Goal: Transaction & Acquisition: Book appointment/travel/reservation

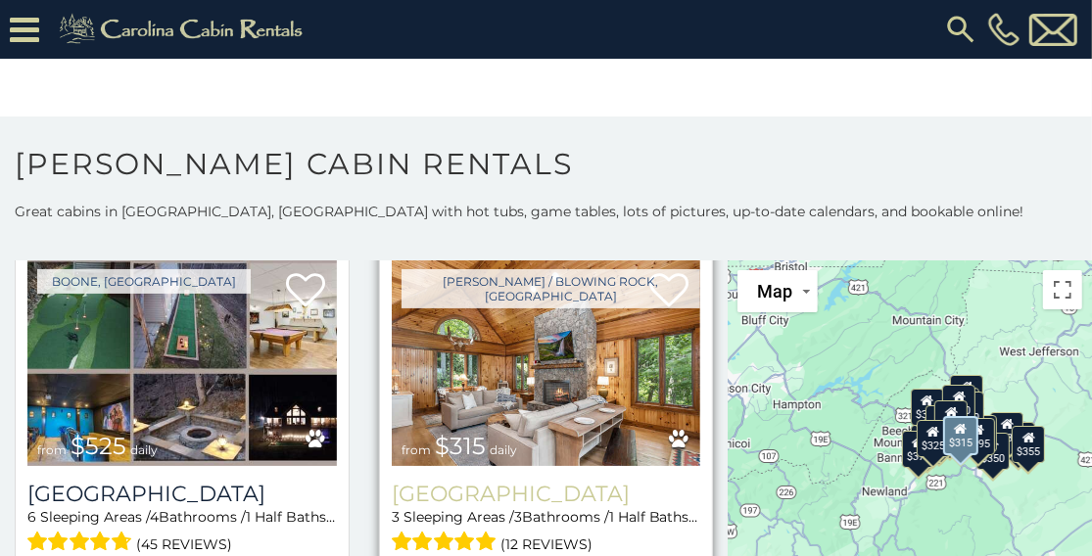
scroll to position [588, 0]
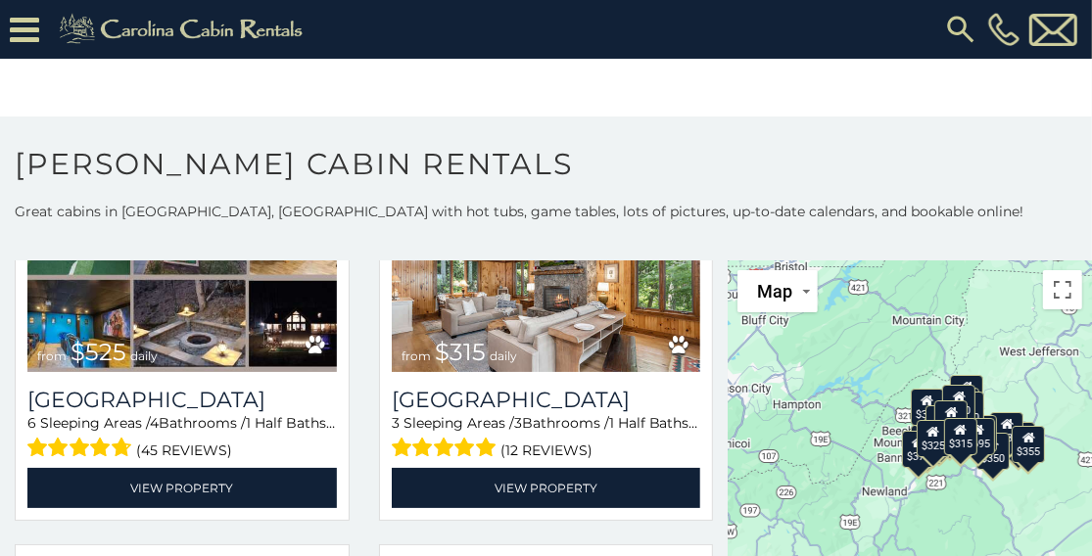
click at [956, 443] on div "$315" at bounding box center [960, 436] width 33 height 37
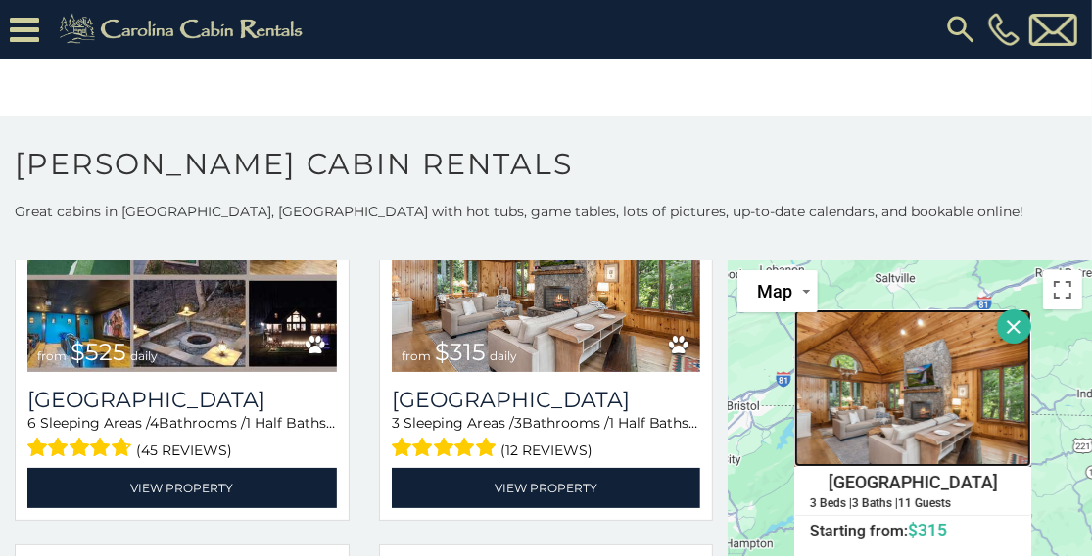
click at [918, 376] on img at bounding box center [912, 388] width 237 height 158
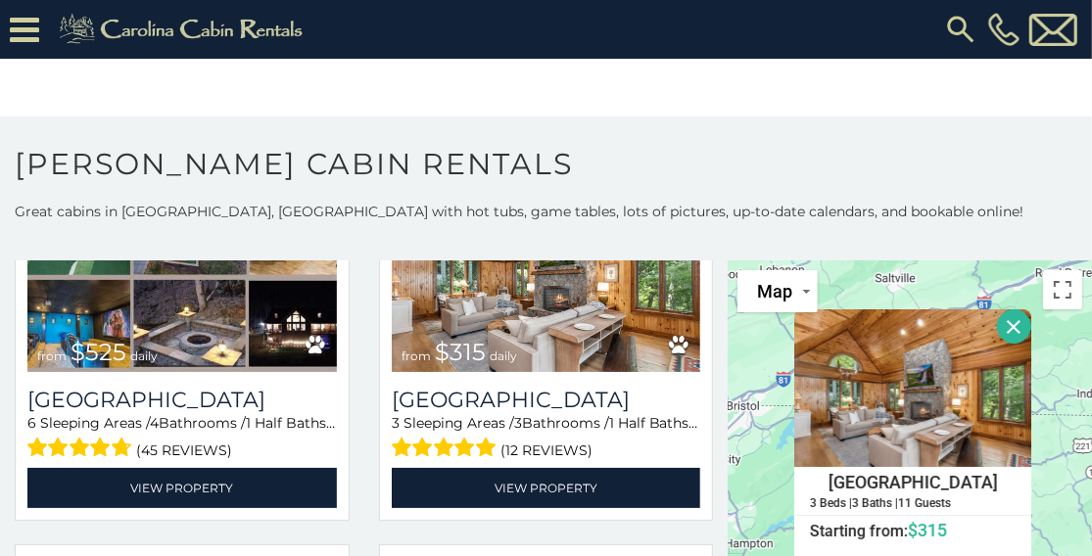
drag, startPoint x: 918, startPoint y: 376, endPoint x: 833, endPoint y: 94, distance: 294.3
click at [833, 94] on body "**********" at bounding box center [546, 291] width 1092 height 582
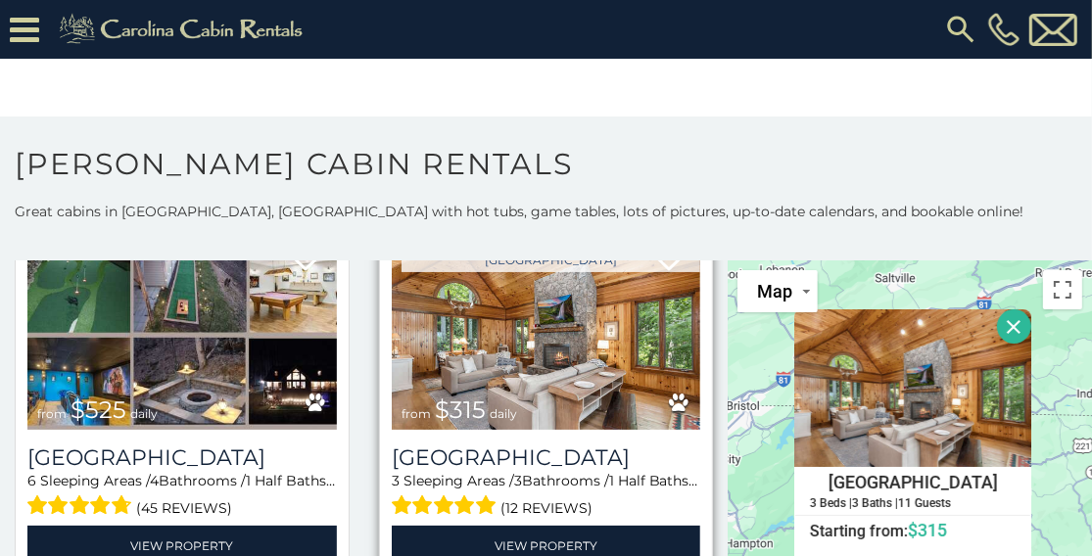
scroll to position [490, 0]
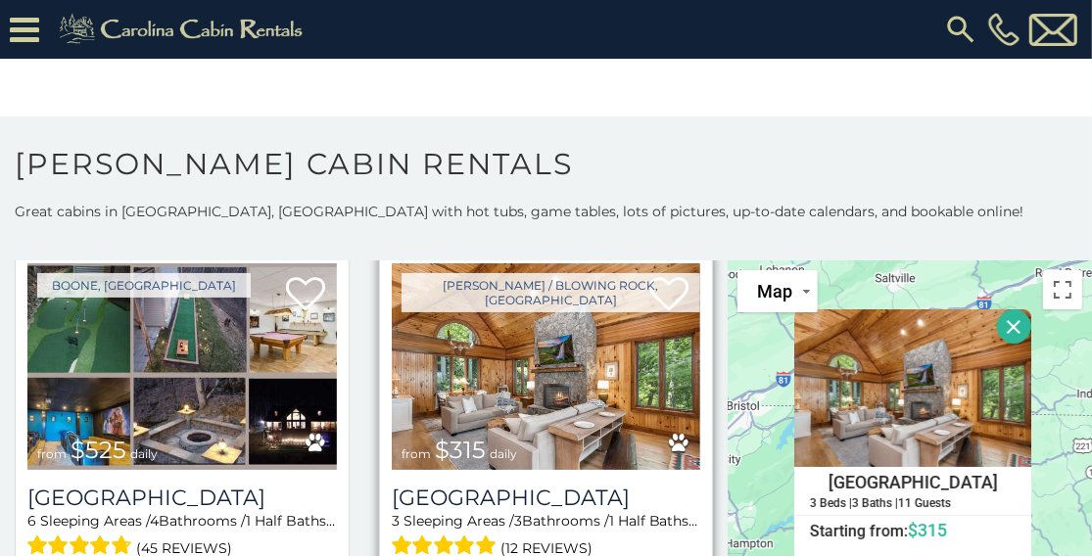
click at [468, 388] on img at bounding box center [546, 366] width 309 height 207
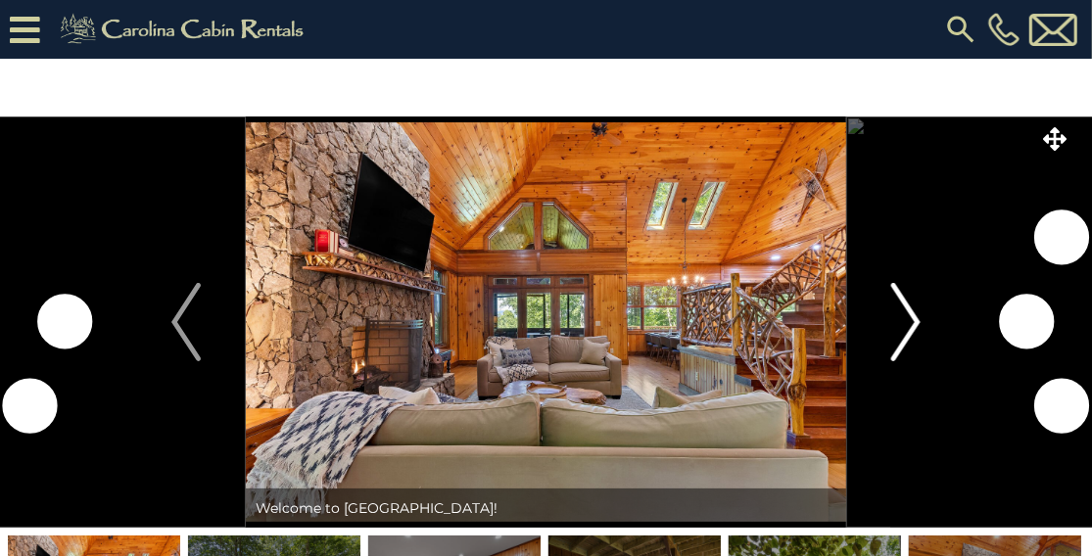
click at [909, 310] on img "Next" at bounding box center [905, 322] width 29 height 78
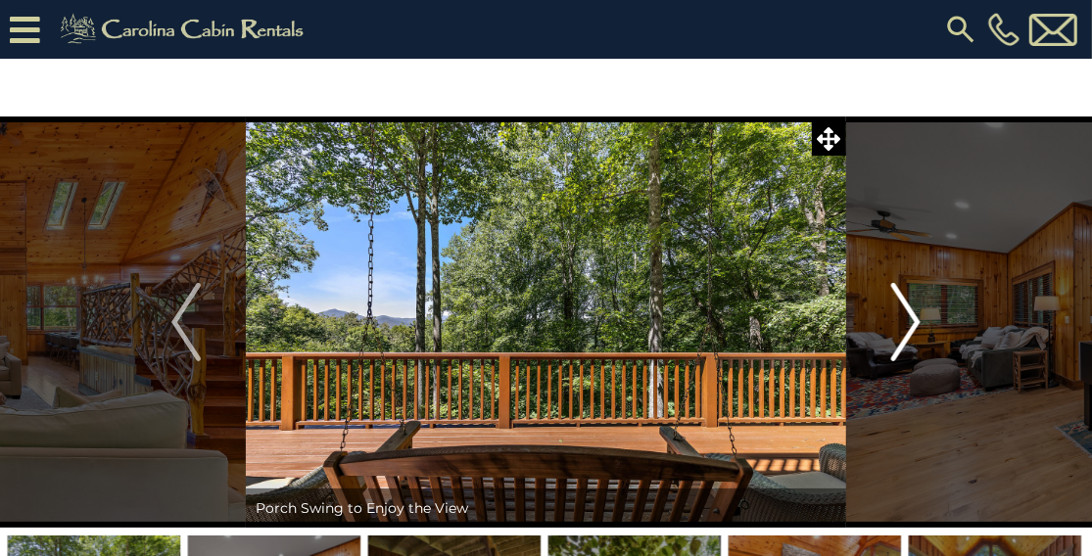
click at [910, 329] on img "Next" at bounding box center [905, 322] width 29 height 78
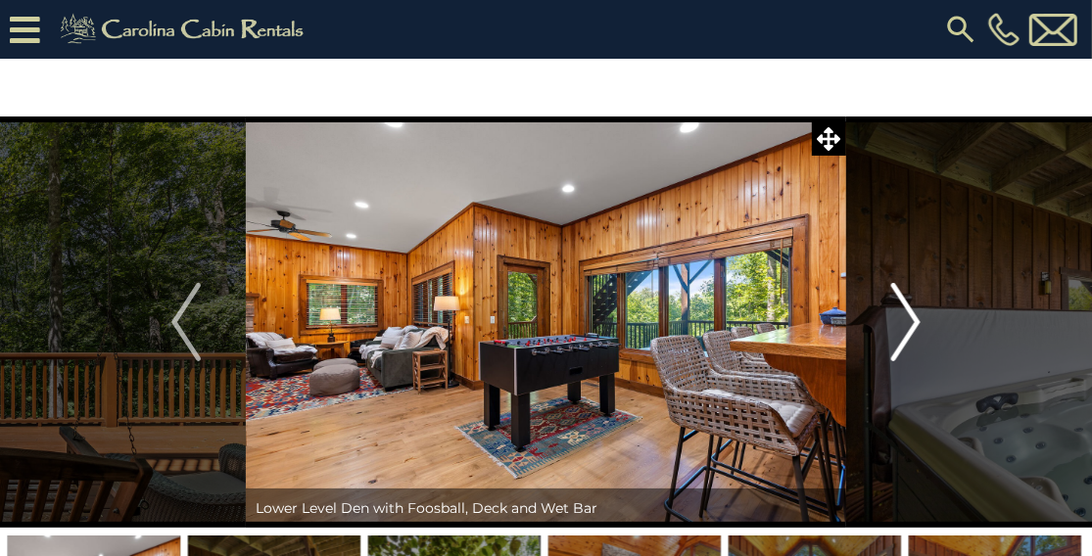
click at [907, 332] on img "Next" at bounding box center [905, 322] width 29 height 78
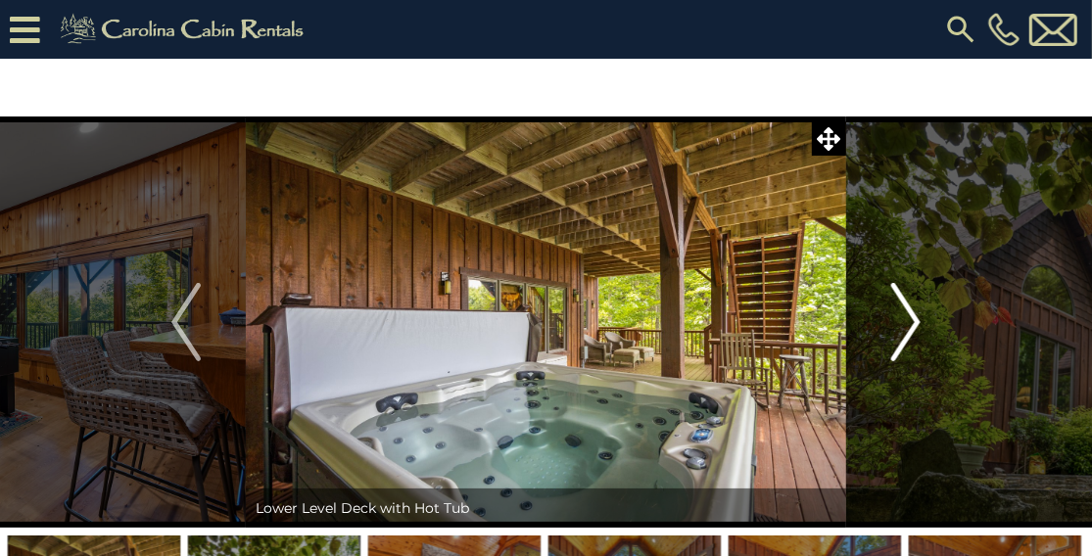
click at [905, 337] on img "Next" at bounding box center [905, 322] width 29 height 78
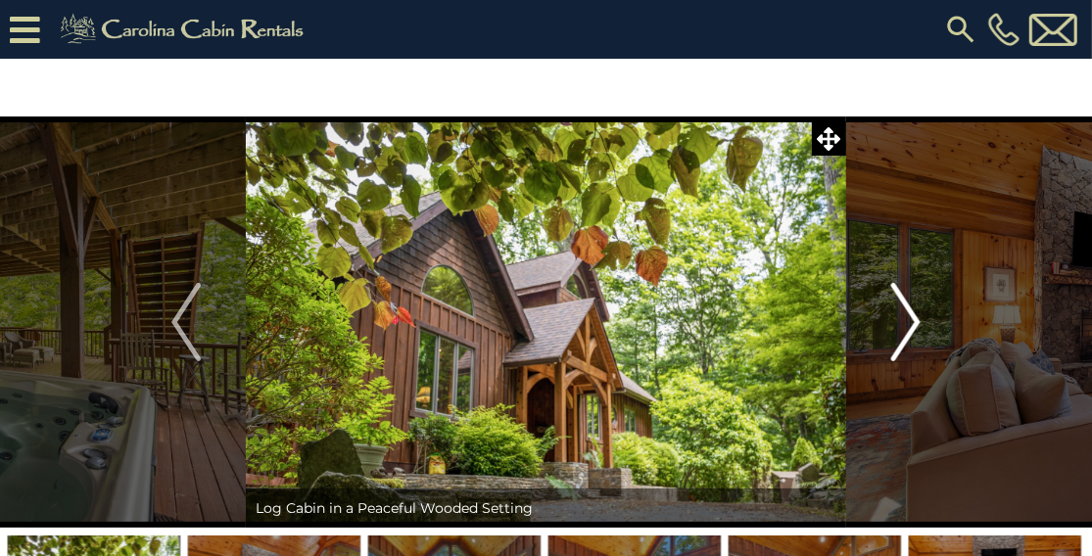
click at [905, 337] on img "Next" at bounding box center [905, 322] width 29 height 78
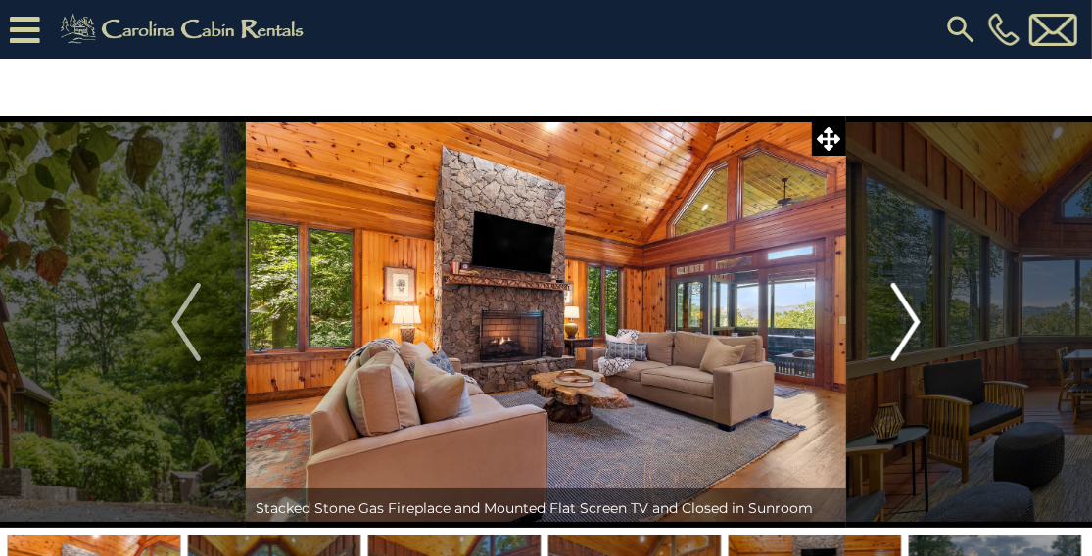
click at [903, 339] on img "Next" at bounding box center [905, 322] width 29 height 78
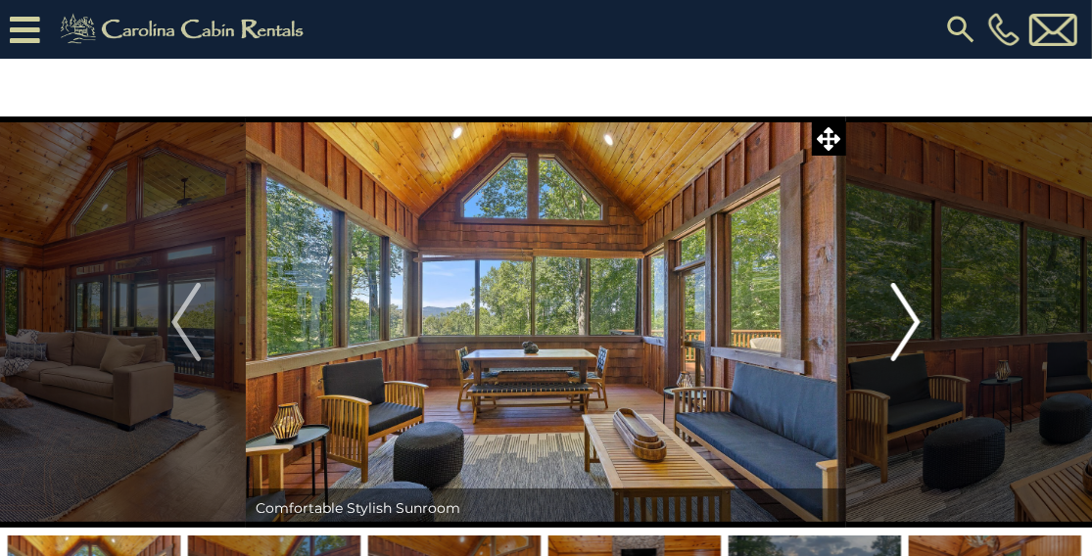
click at [899, 343] on img "Next" at bounding box center [905, 322] width 29 height 78
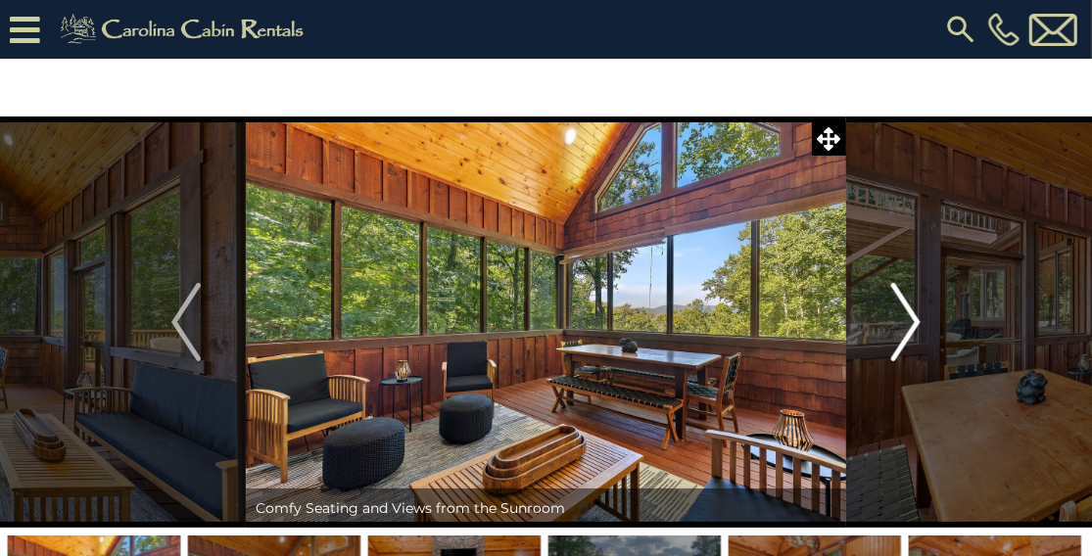
click at [894, 347] on img "Next" at bounding box center [905, 322] width 29 height 78
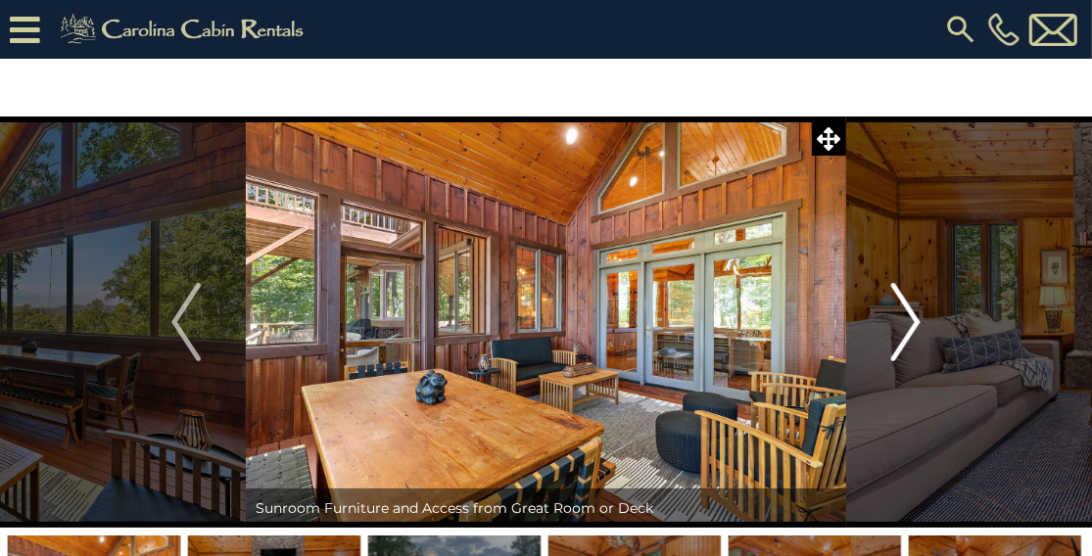
click at [892, 348] on img "Next" at bounding box center [905, 322] width 29 height 78
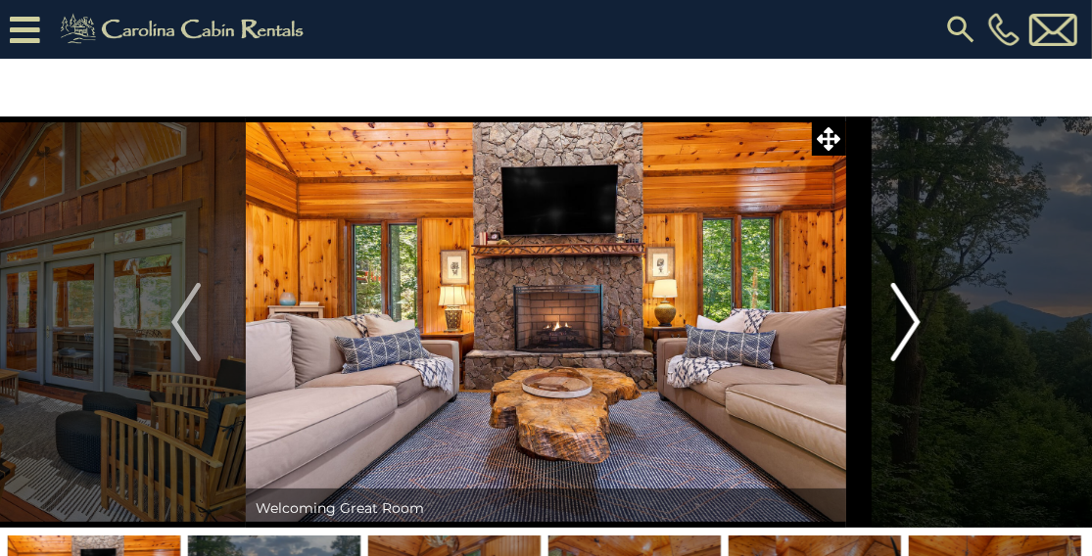
click at [887, 353] on button "Next" at bounding box center [905, 322] width 119 height 411
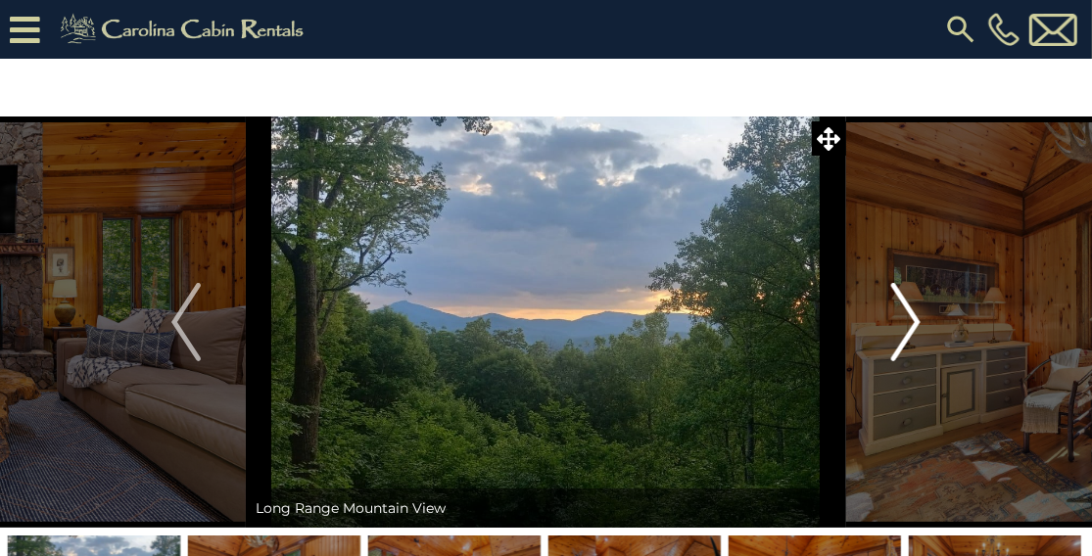
click at [895, 354] on img "Next" at bounding box center [905, 322] width 29 height 78
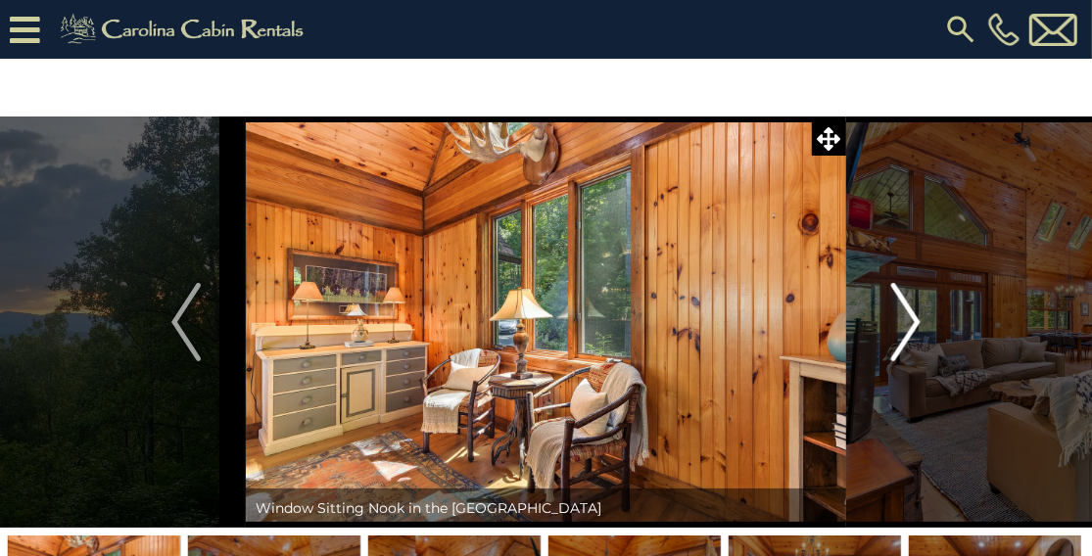
click at [890, 354] on button "Next" at bounding box center [905, 322] width 119 height 411
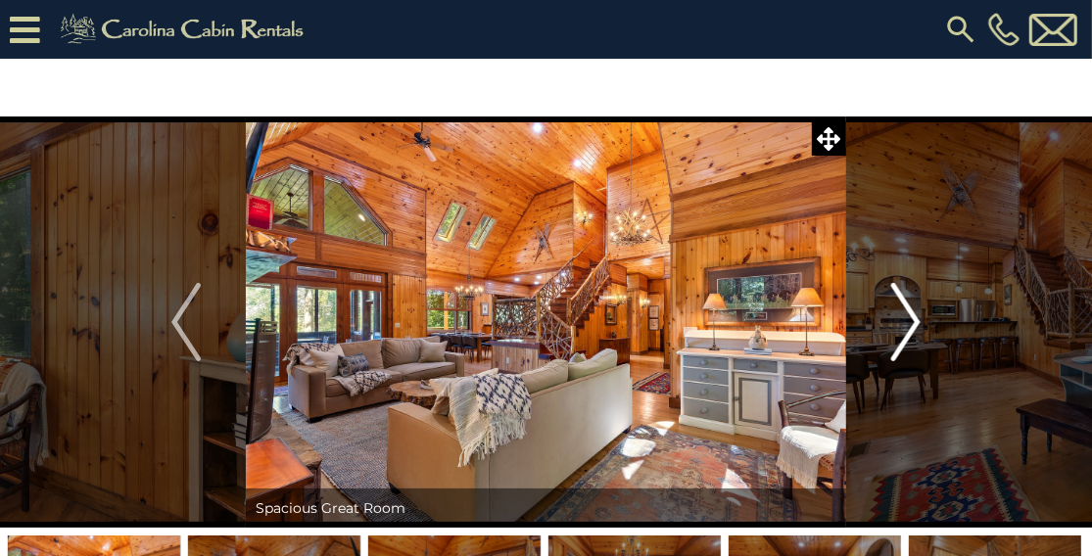
click at [889, 354] on button "Next" at bounding box center [905, 322] width 119 height 411
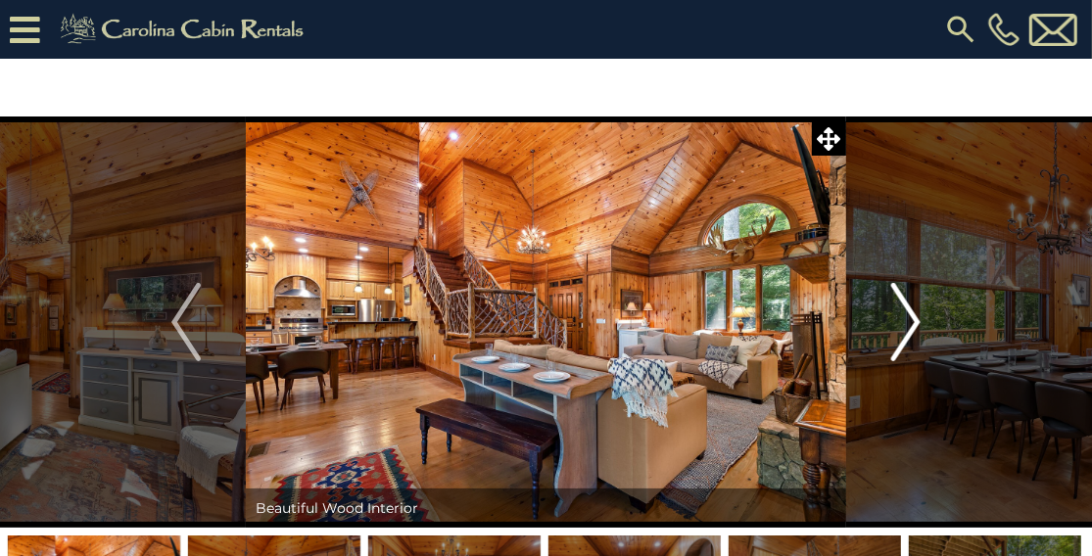
click at [891, 354] on img "Next" at bounding box center [905, 322] width 29 height 78
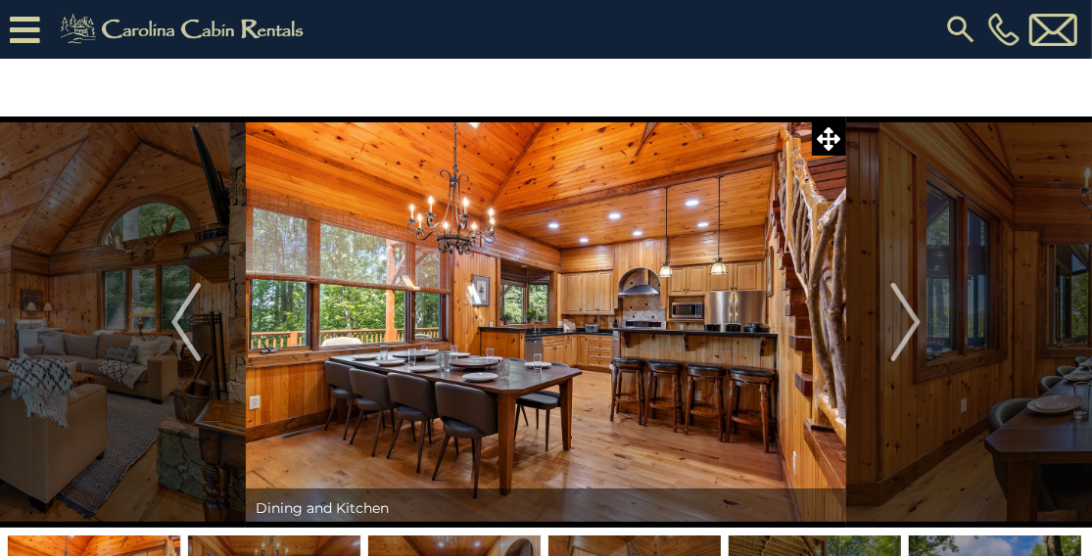
click at [41, 27] on div at bounding box center [22, 29] width 45 height 59
click at [22, 30] on icon at bounding box center [25, 30] width 30 height 34
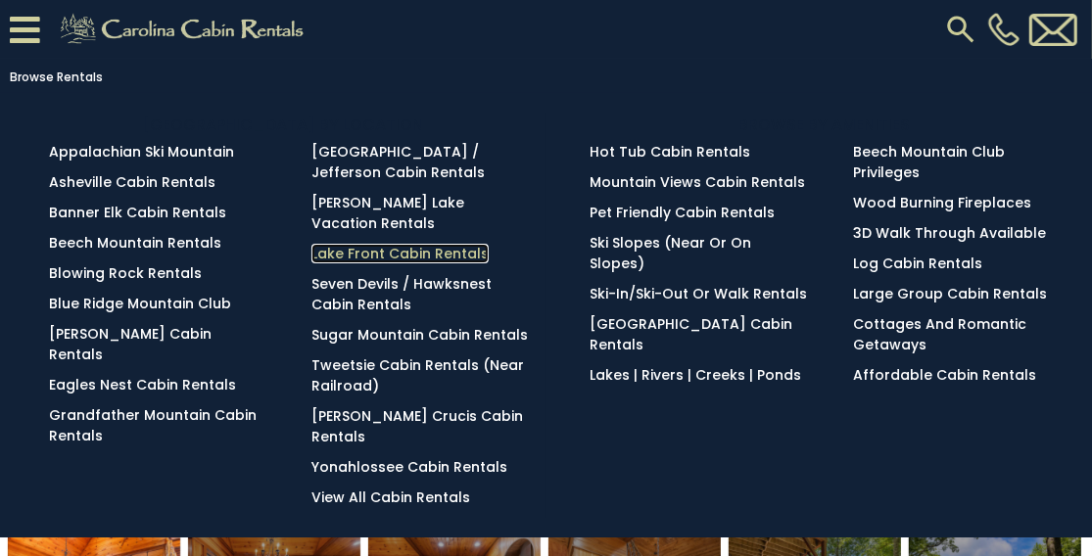
click at [389, 244] on link "Lake Front Cabin Rentals" at bounding box center [399, 254] width 177 height 20
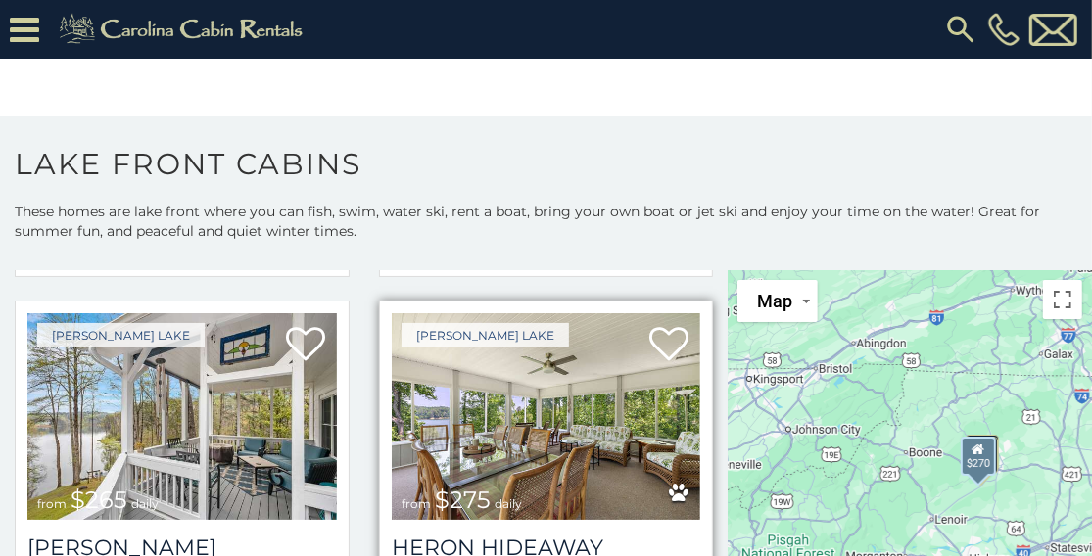
scroll to position [476, 0]
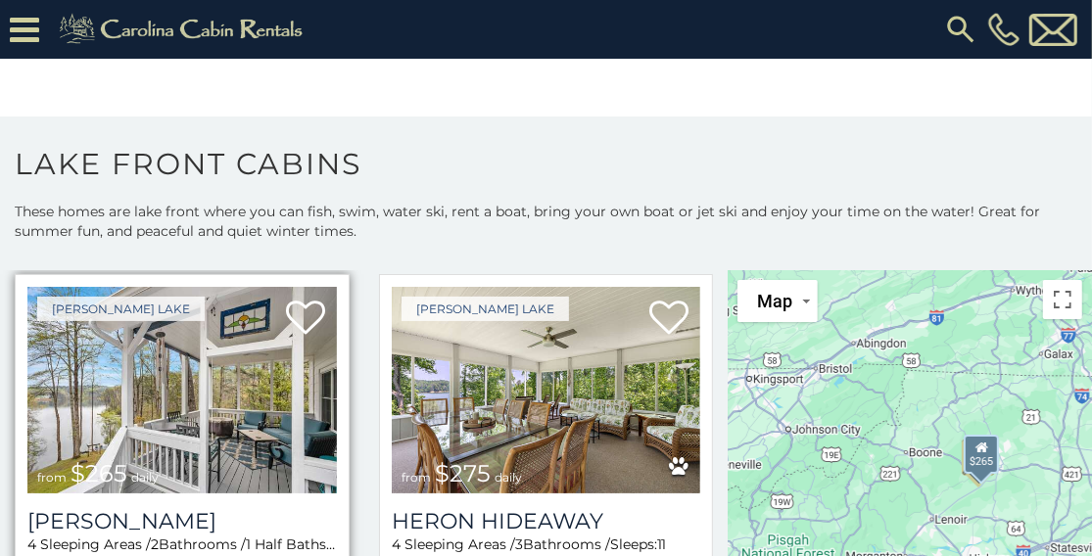
click at [220, 397] on img at bounding box center [181, 390] width 309 height 207
click at [164, 406] on img at bounding box center [181, 390] width 309 height 207
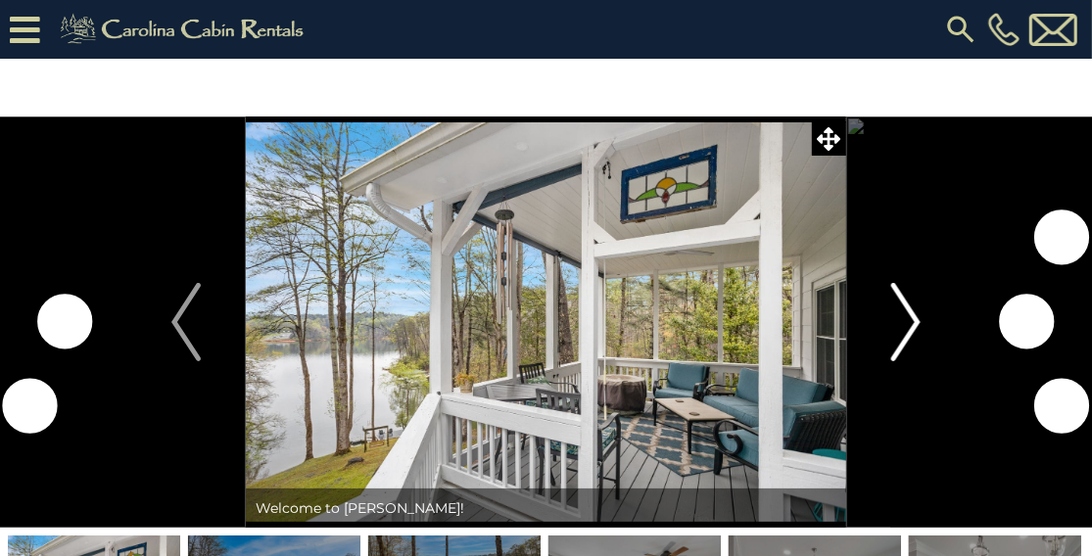
click at [903, 335] on img "Next" at bounding box center [905, 322] width 29 height 78
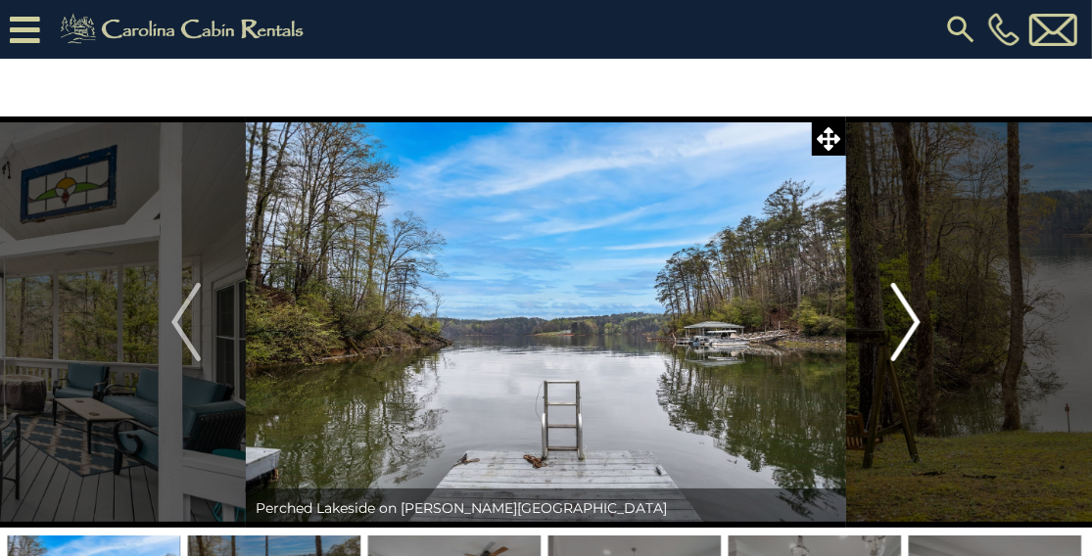
click at [903, 335] on img "Next" at bounding box center [905, 322] width 29 height 78
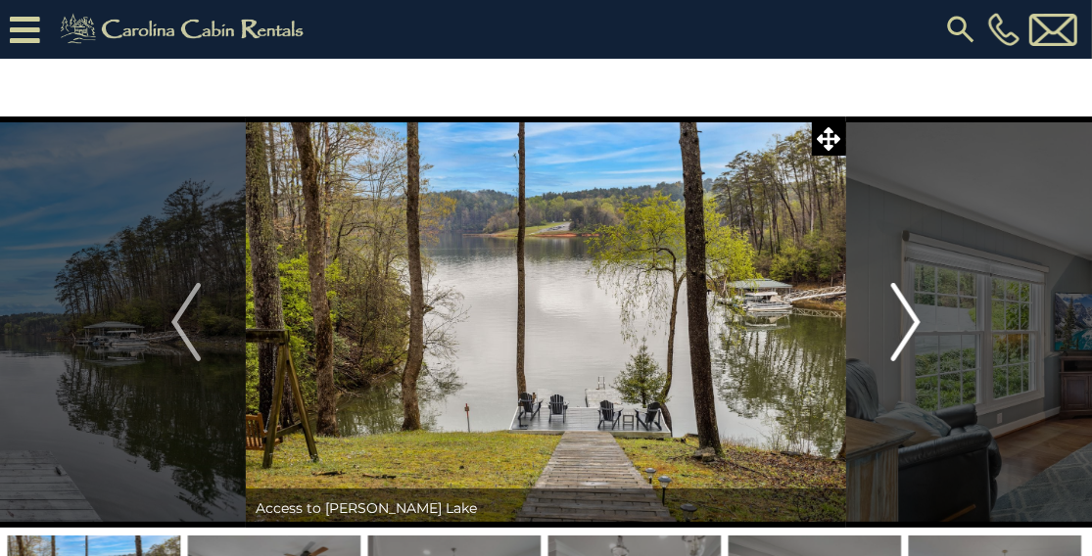
click at [903, 335] on img "Next" at bounding box center [905, 322] width 29 height 78
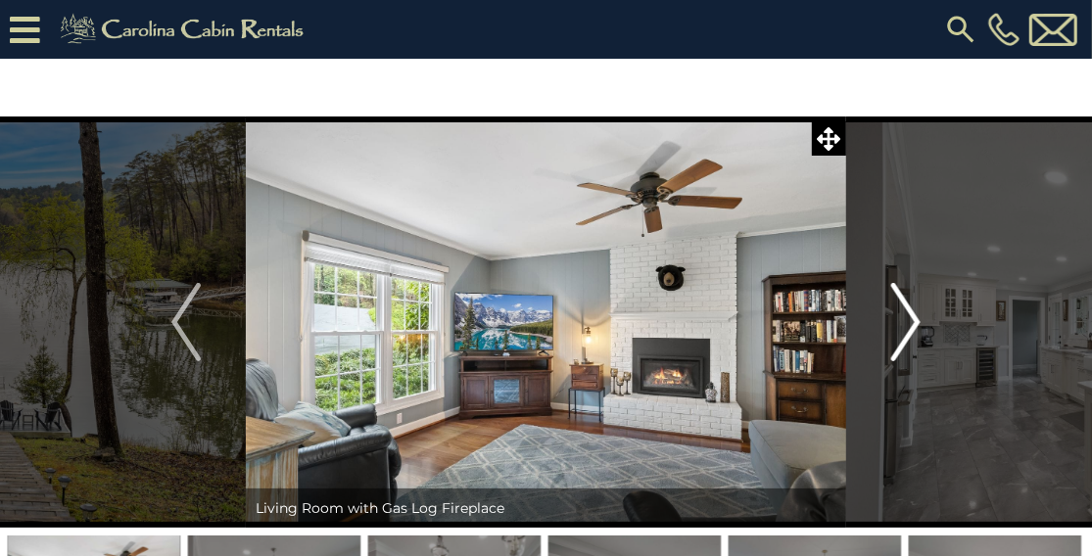
click at [903, 335] on img "Next" at bounding box center [905, 322] width 29 height 78
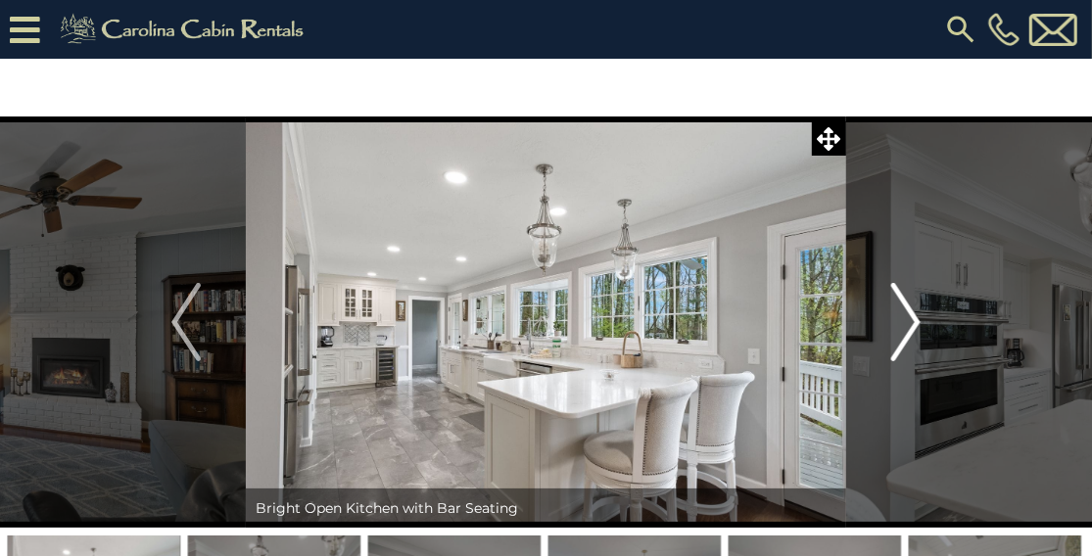
click at [903, 335] on img "Next" at bounding box center [905, 322] width 29 height 78
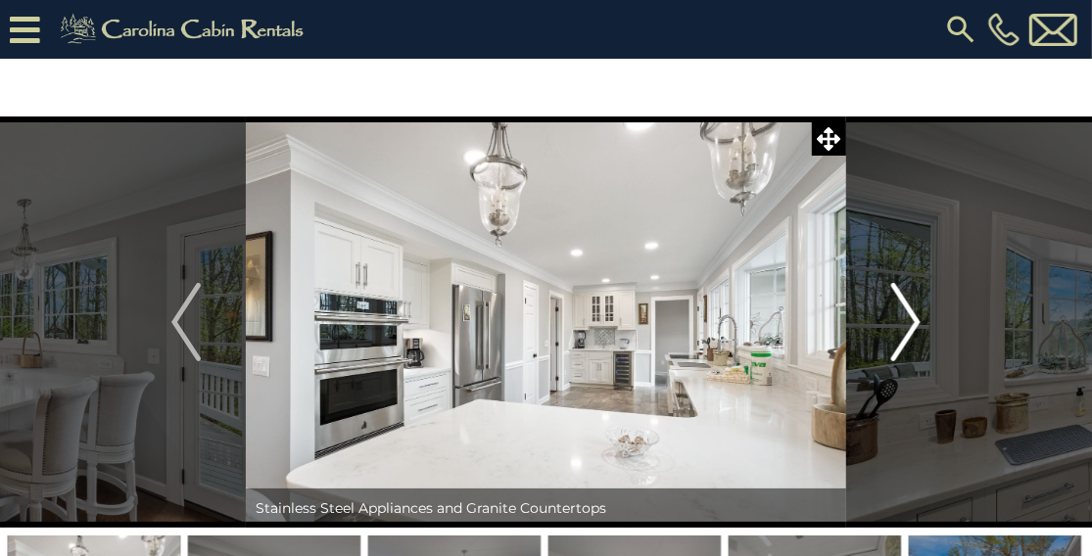
click at [903, 335] on img "Next" at bounding box center [905, 322] width 29 height 78
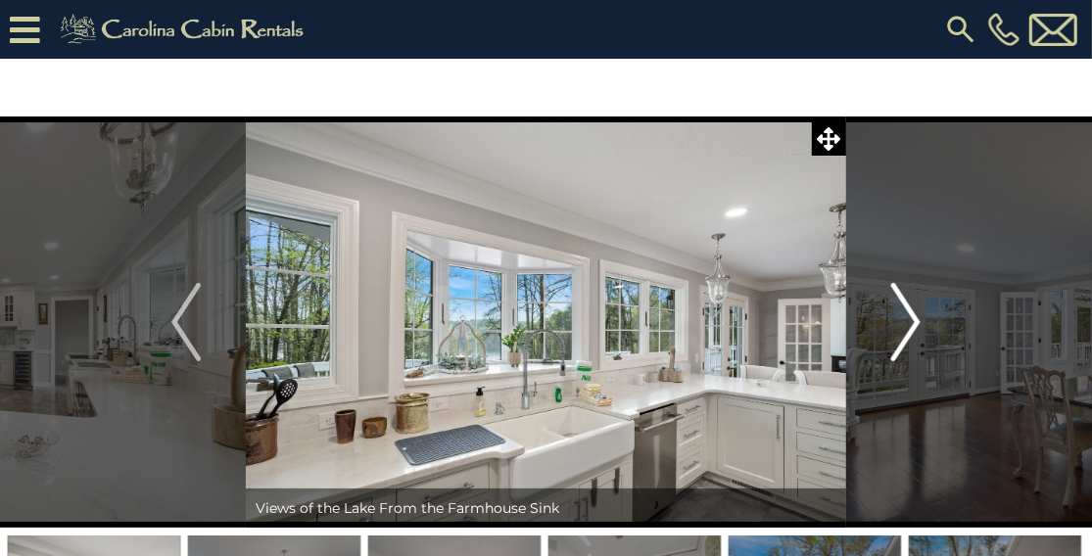
click at [903, 335] on img "Next" at bounding box center [905, 322] width 29 height 78
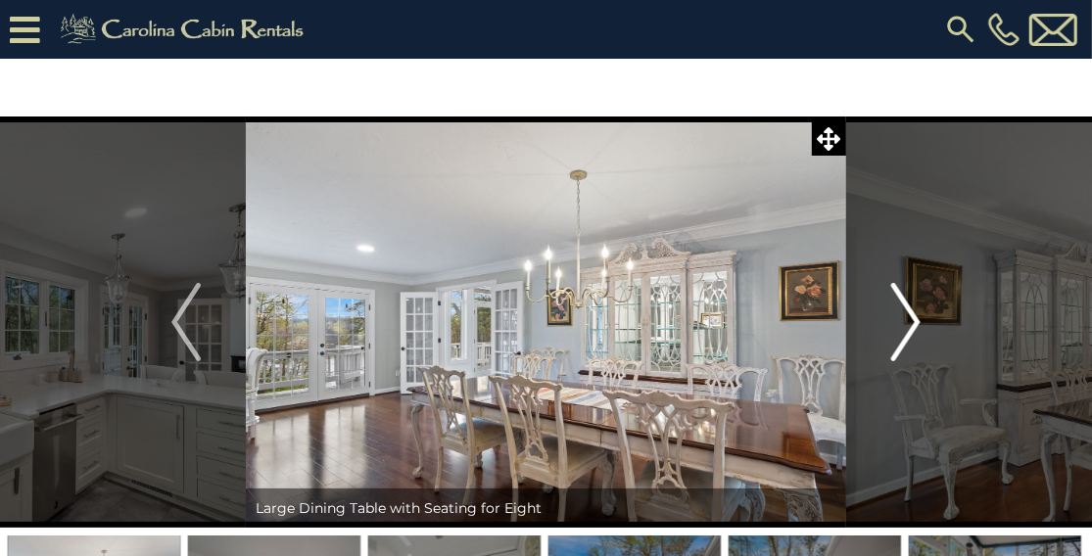
click at [903, 335] on img "Next" at bounding box center [905, 322] width 29 height 78
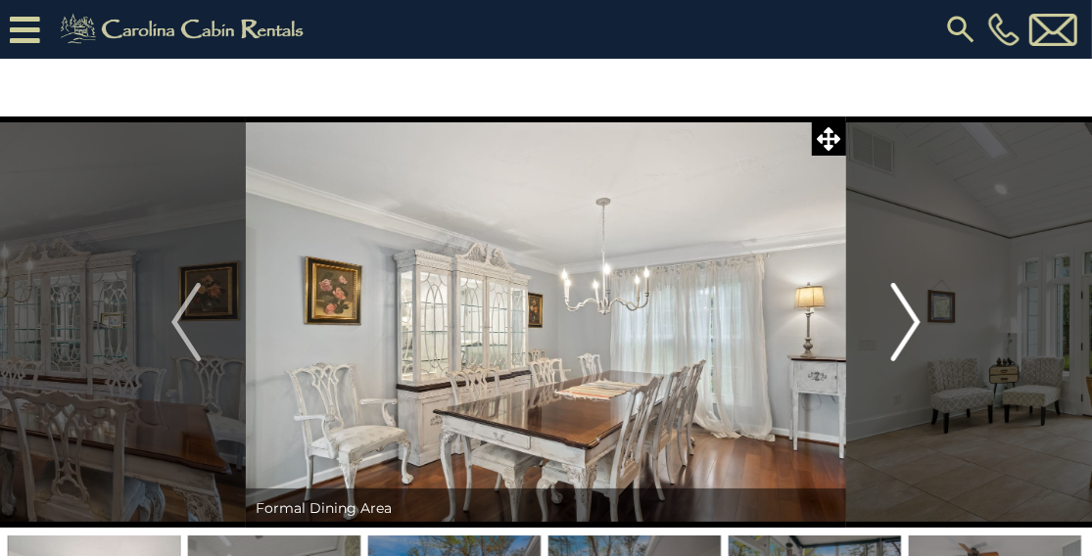
click at [903, 335] on img "Next" at bounding box center [905, 322] width 29 height 78
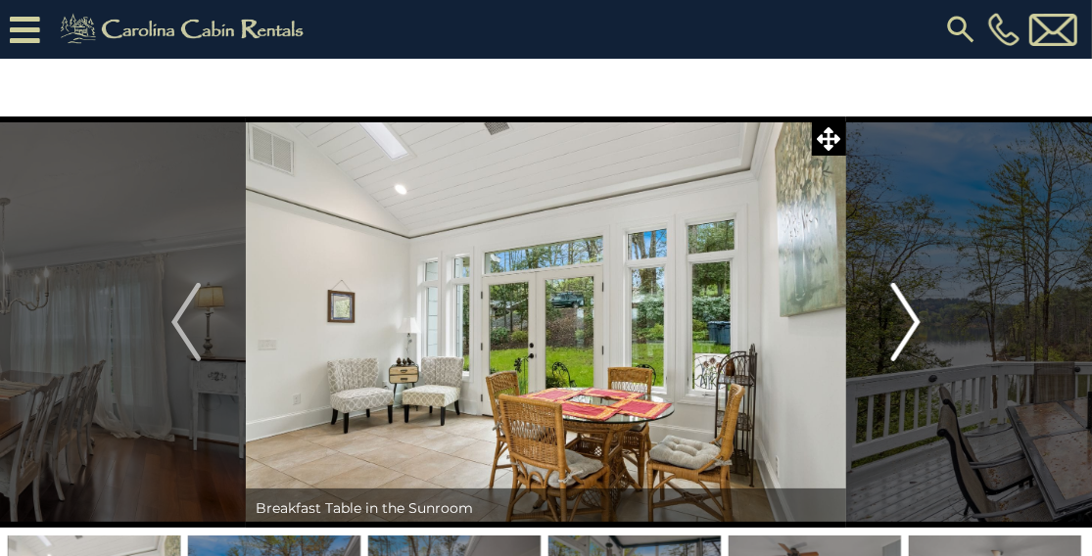
click at [903, 335] on img "Next" at bounding box center [905, 322] width 29 height 78
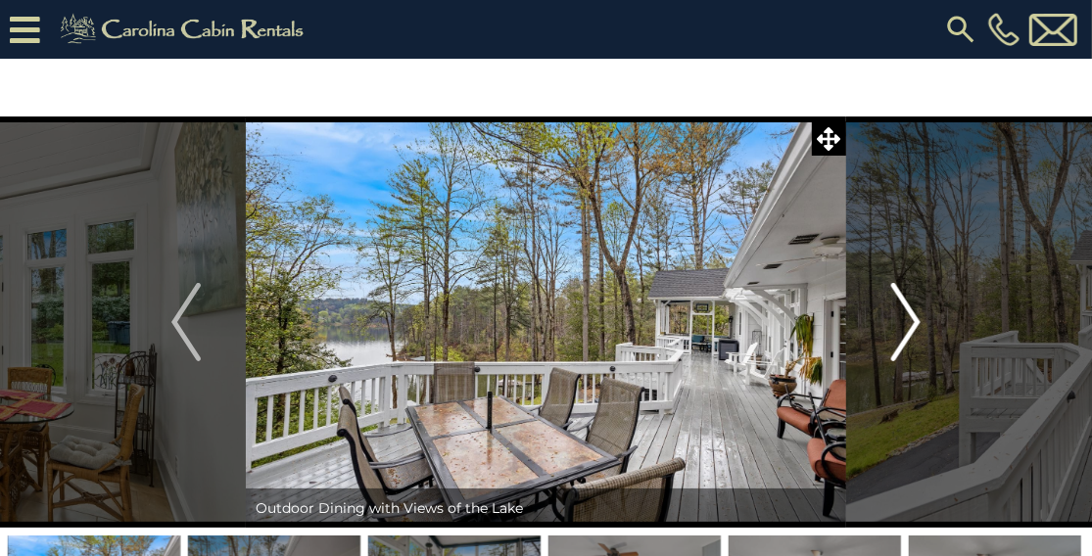
drag, startPoint x: 903, startPoint y: 335, endPoint x: 890, endPoint y: 352, distance: 21.0
click at [890, 352] on button "Next" at bounding box center [905, 322] width 119 height 411
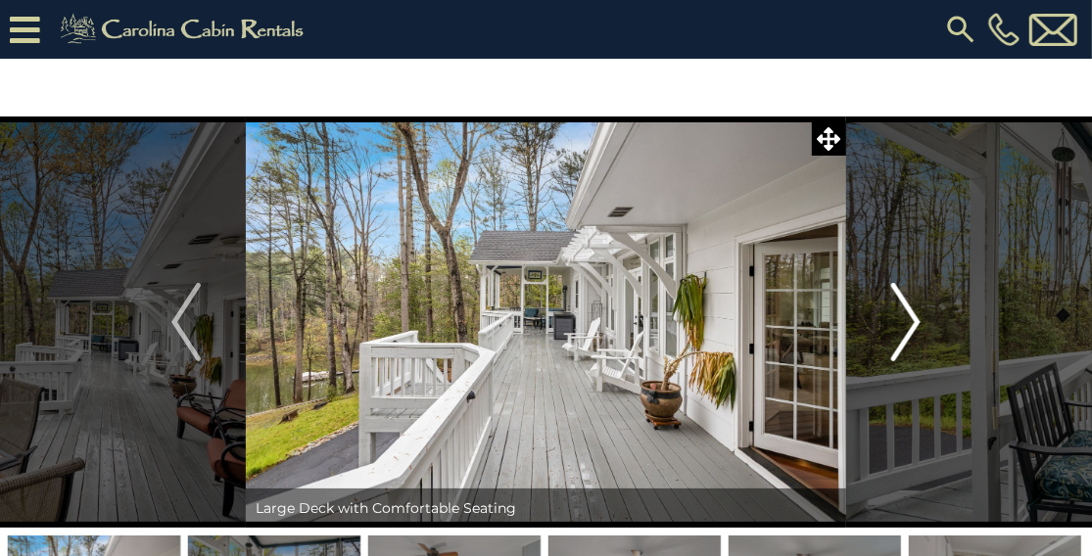
click at [890, 352] on button "Next" at bounding box center [905, 322] width 119 height 411
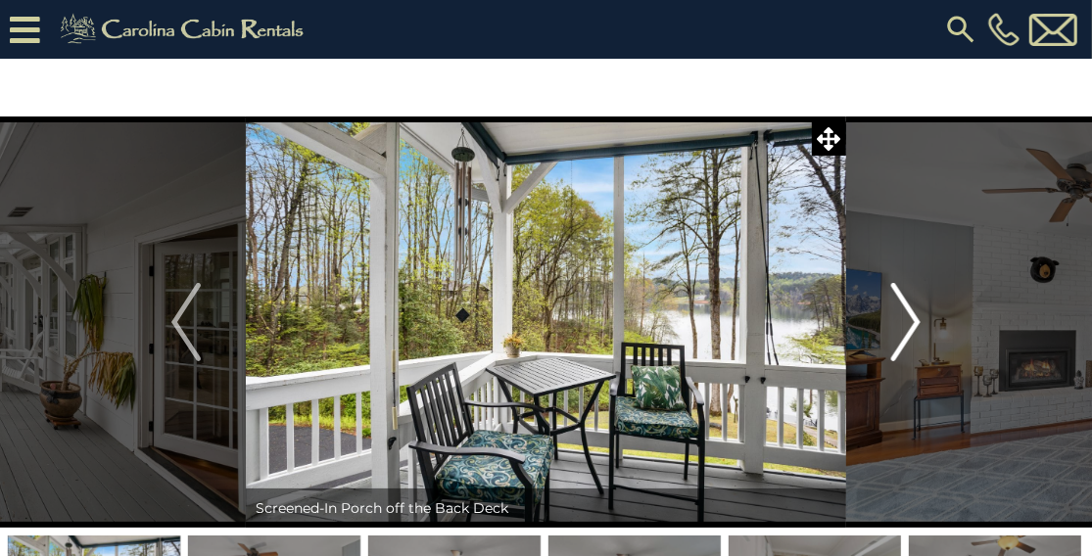
click at [890, 352] on button "Next" at bounding box center [905, 322] width 119 height 411
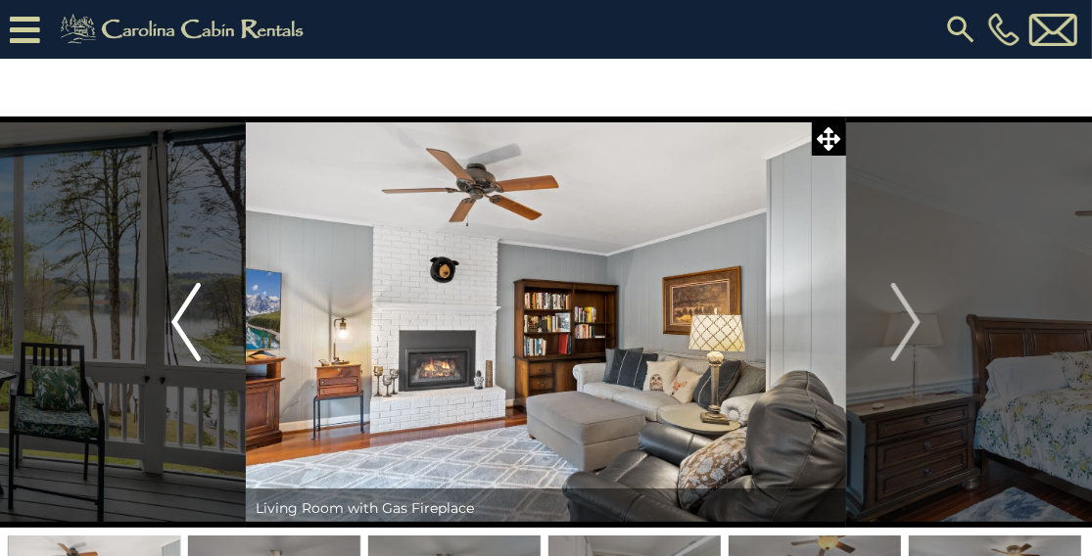
click at [175, 328] on img "Previous" at bounding box center [185, 322] width 29 height 78
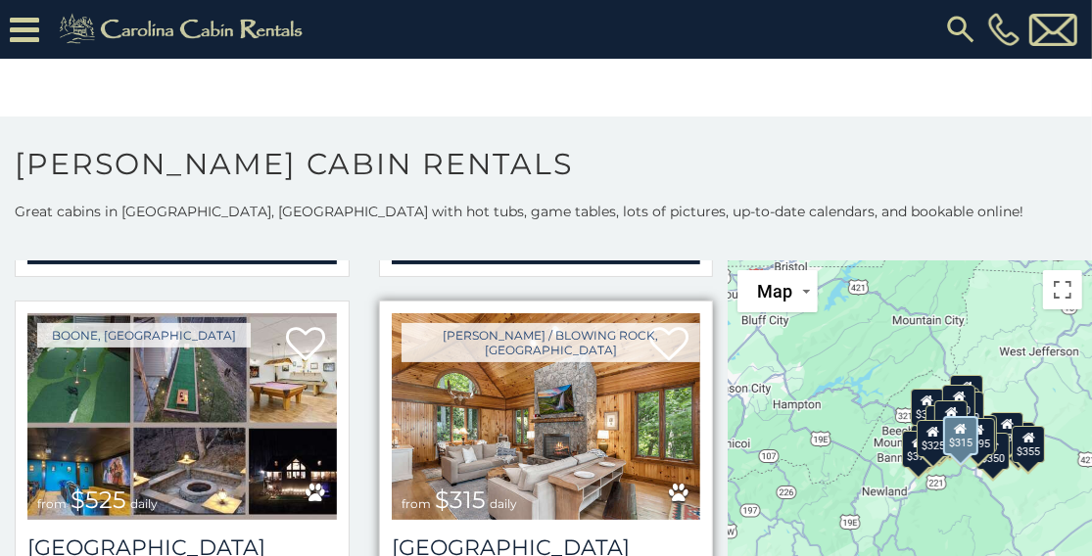
scroll to position [490, 0]
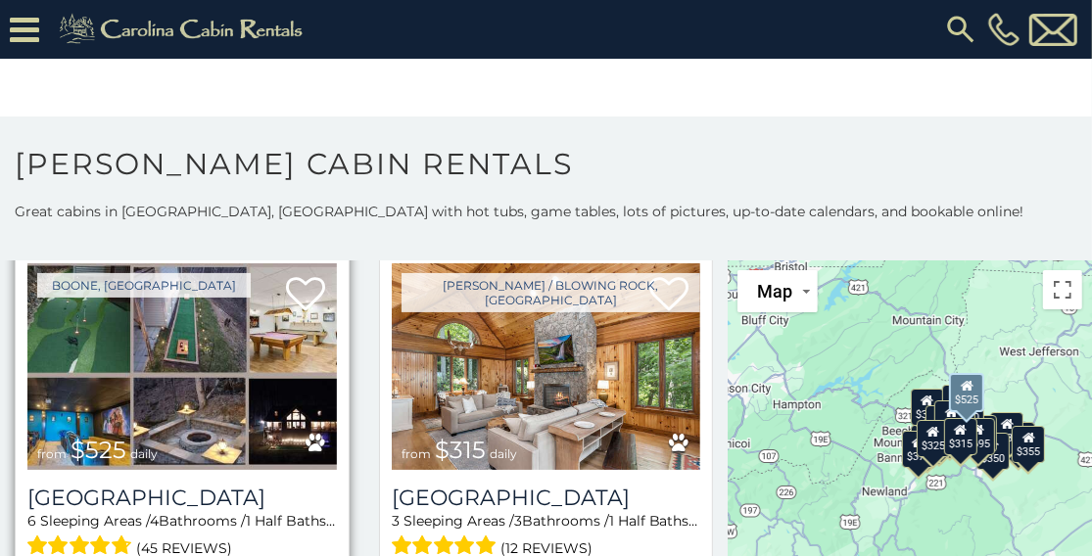
click at [142, 363] on img at bounding box center [181, 366] width 309 height 207
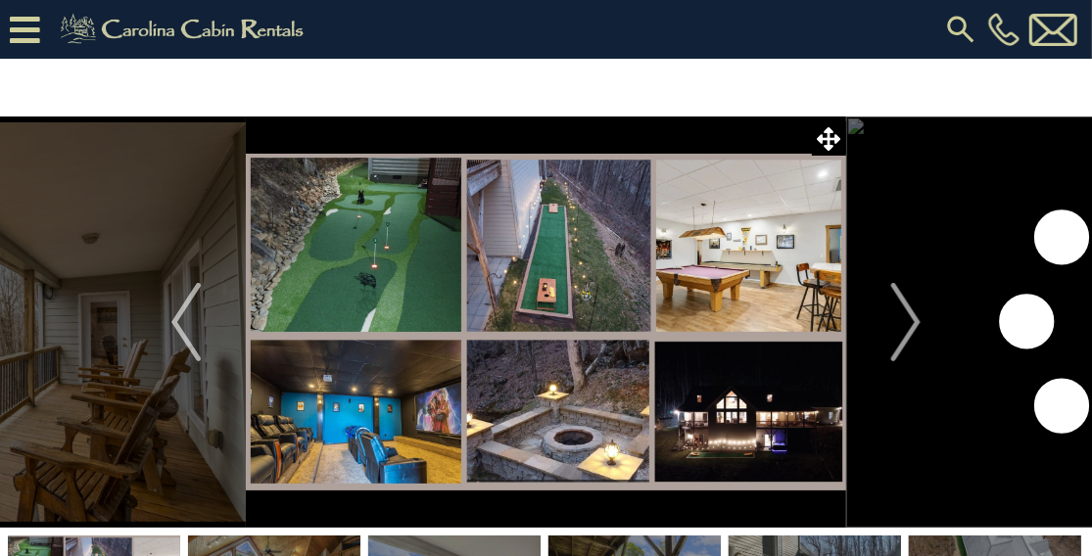
click at [380, 280] on img at bounding box center [546, 322] width 600 height 411
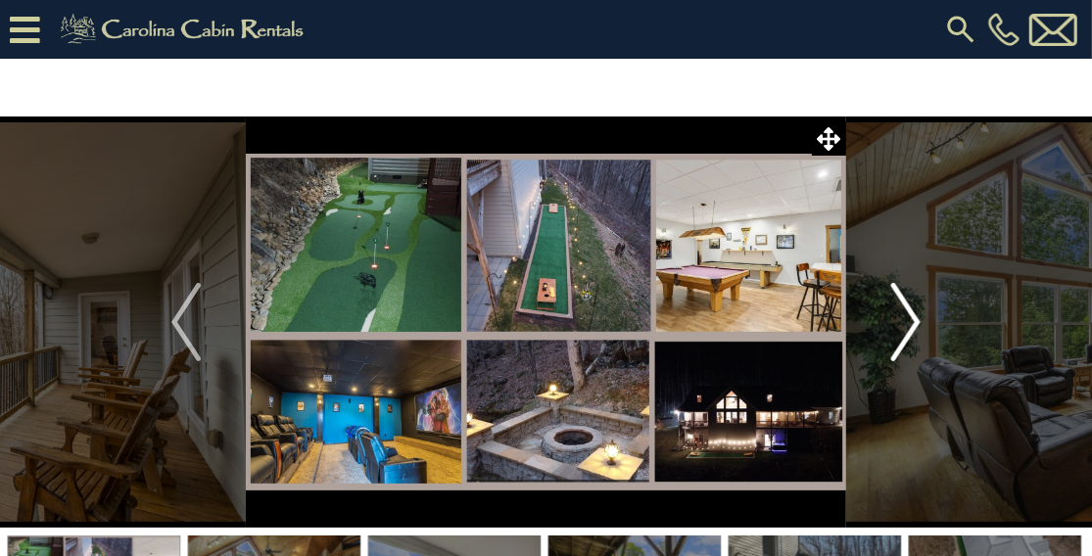
click at [917, 318] on img "Next" at bounding box center [905, 322] width 29 height 78
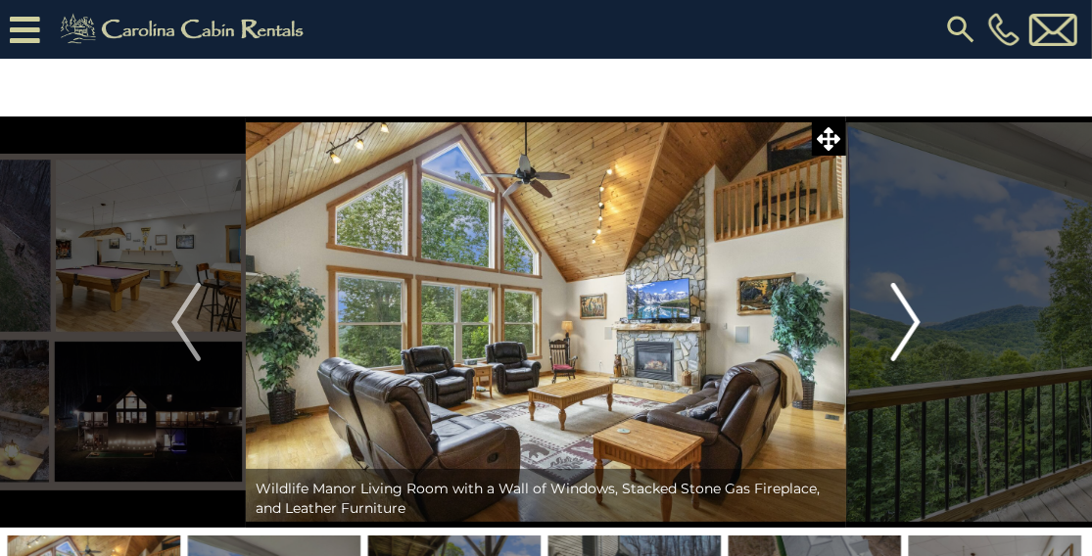
click at [915, 319] on img "Next" at bounding box center [905, 322] width 29 height 78
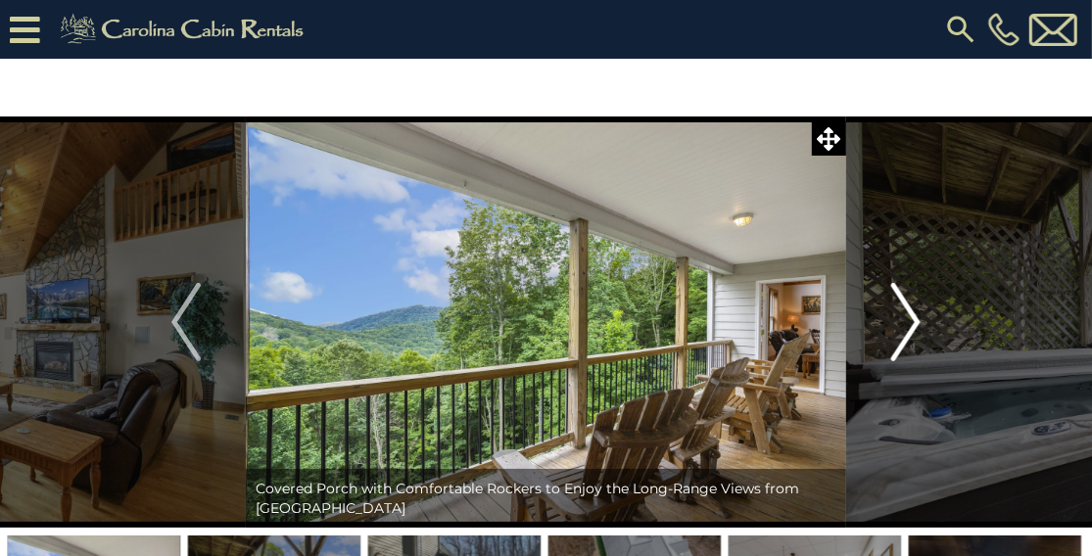
click at [915, 319] on img "Next" at bounding box center [905, 322] width 29 height 78
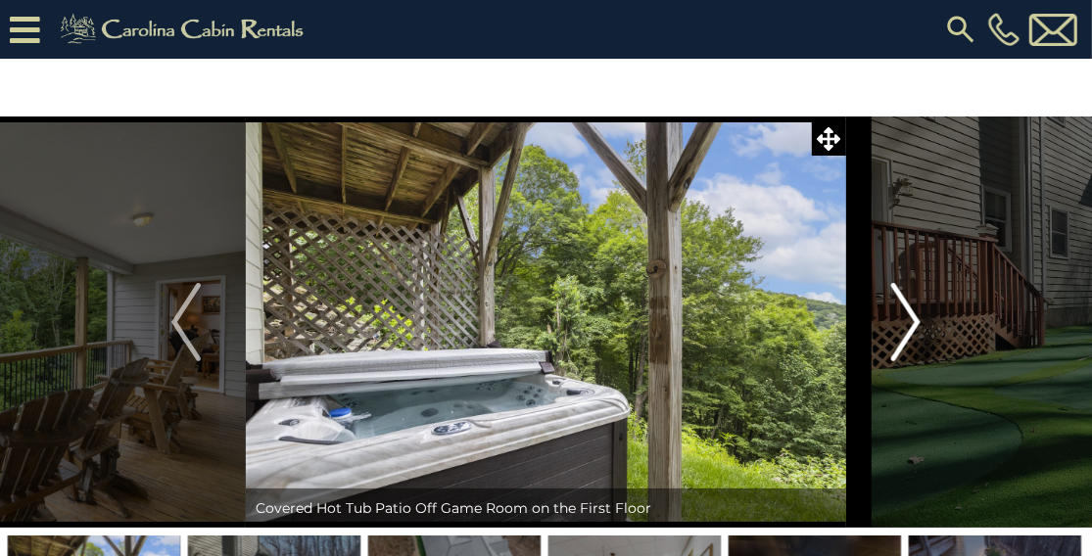
click at [915, 323] on img "Next" at bounding box center [905, 322] width 29 height 78
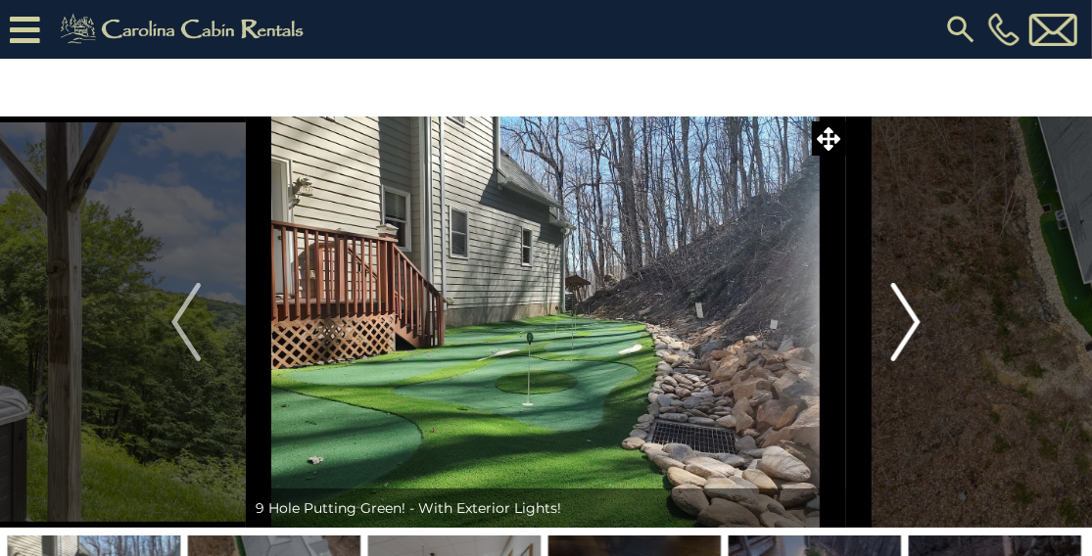
click at [915, 323] on img "Next" at bounding box center [905, 322] width 29 height 78
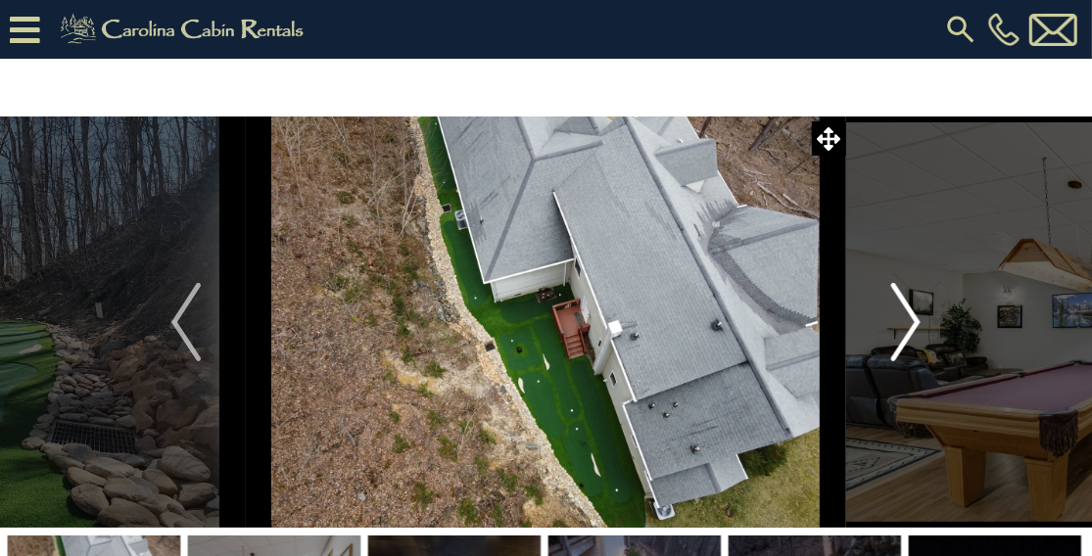
click at [913, 323] on img "Next" at bounding box center [905, 322] width 29 height 78
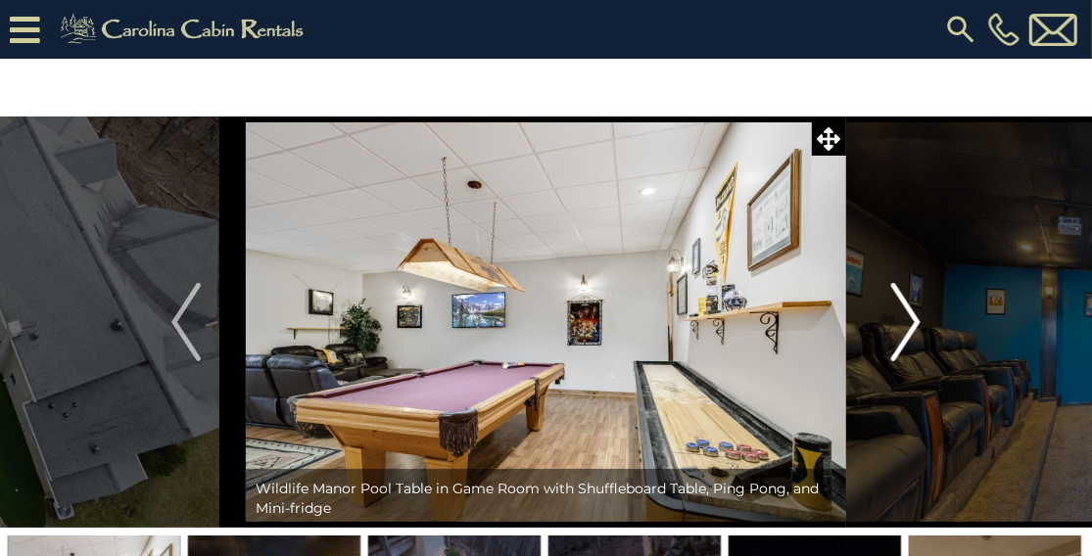
click at [913, 323] on img "Next" at bounding box center [905, 322] width 29 height 78
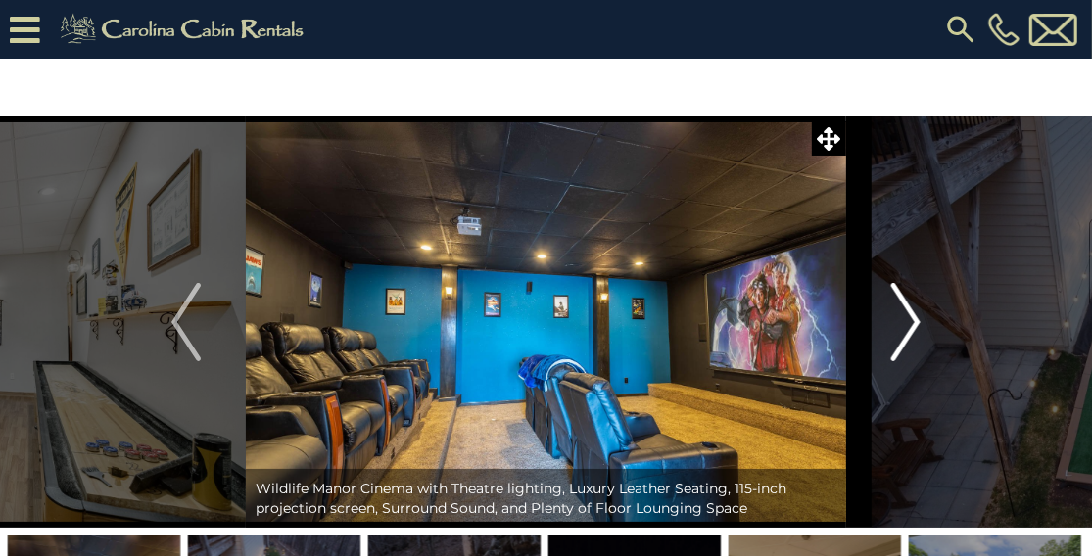
click at [920, 328] on img "Next" at bounding box center [905, 322] width 29 height 78
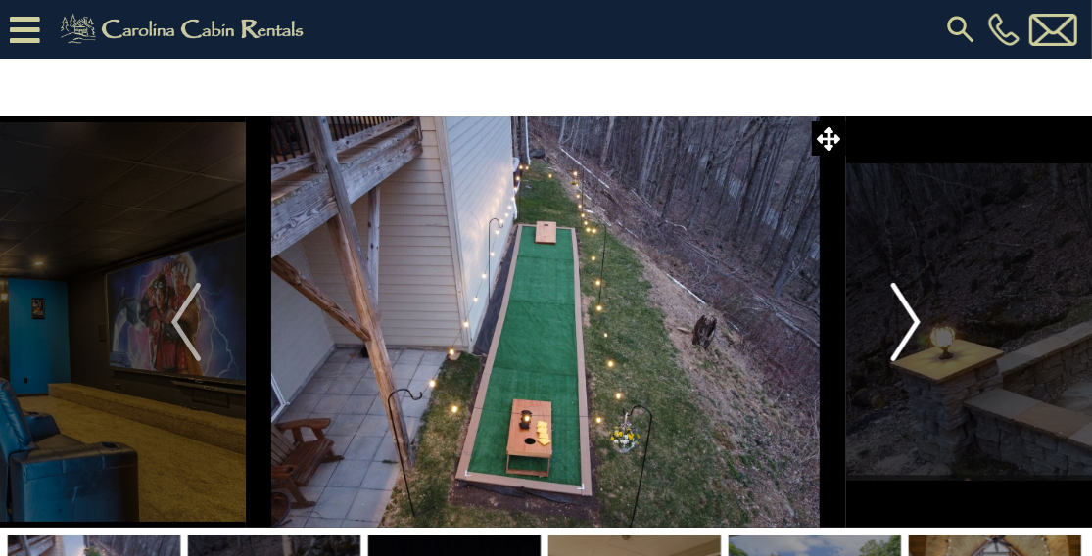
click at [898, 328] on img "Next" at bounding box center [905, 322] width 29 height 78
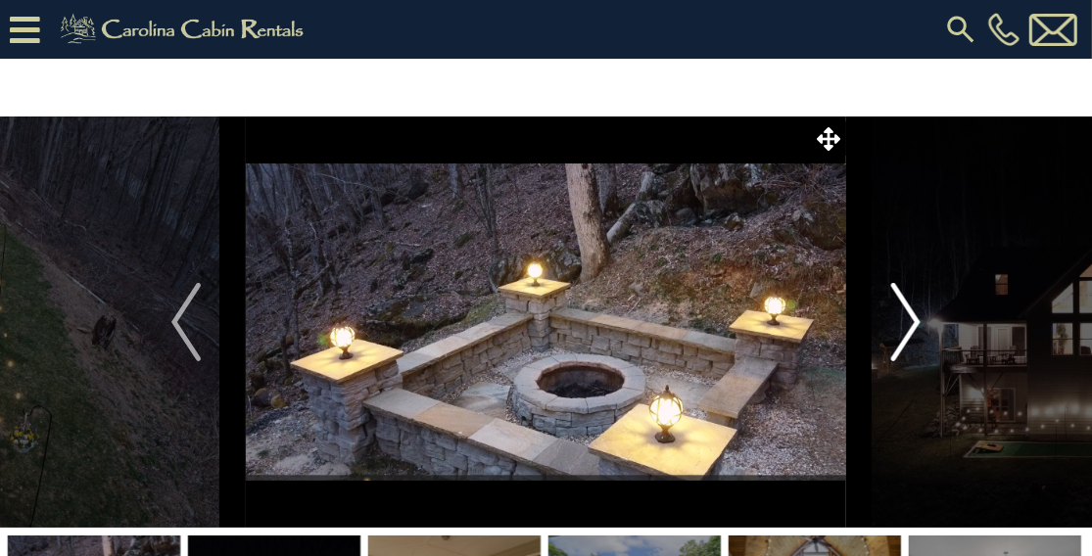
click at [950, 312] on button "Next" at bounding box center [905, 322] width 119 height 411
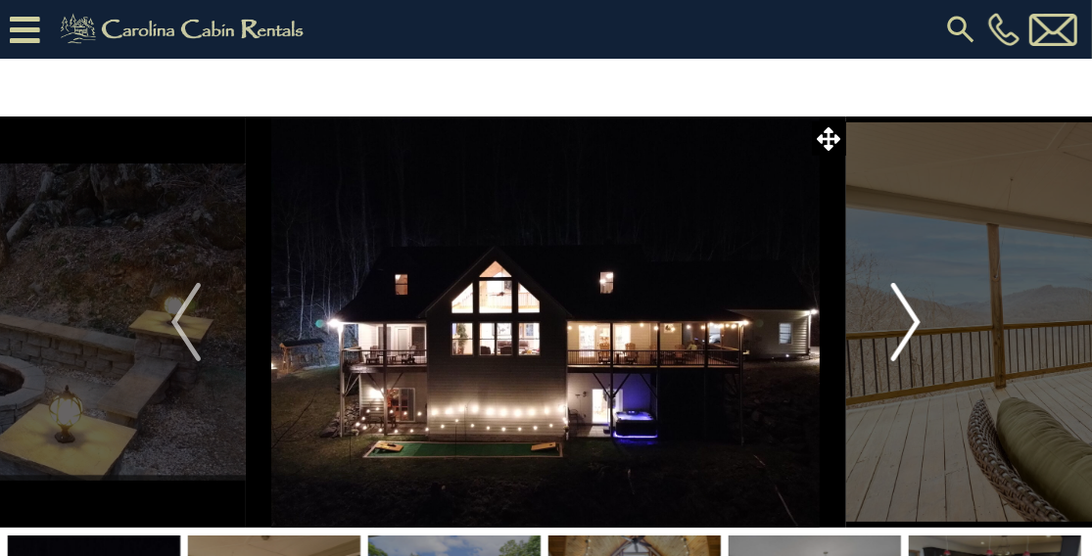
drag, startPoint x: 910, startPoint y: 320, endPoint x: 918, endPoint y: 327, distance: 10.4
click at [918, 327] on img "Next" at bounding box center [905, 322] width 29 height 78
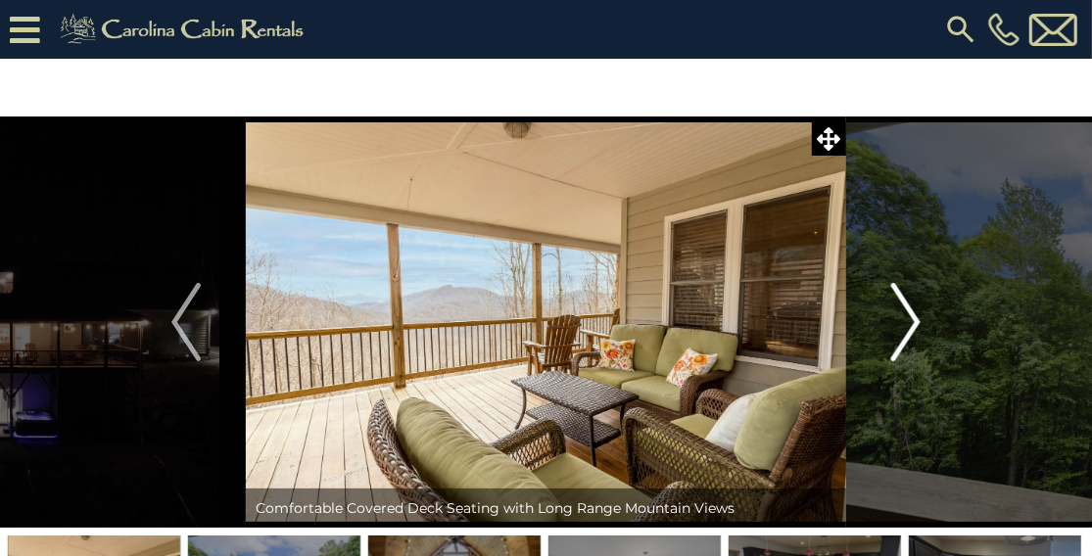
click at [918, 327] on img "Next" at bounding box center [905, 322] width 29 height 78
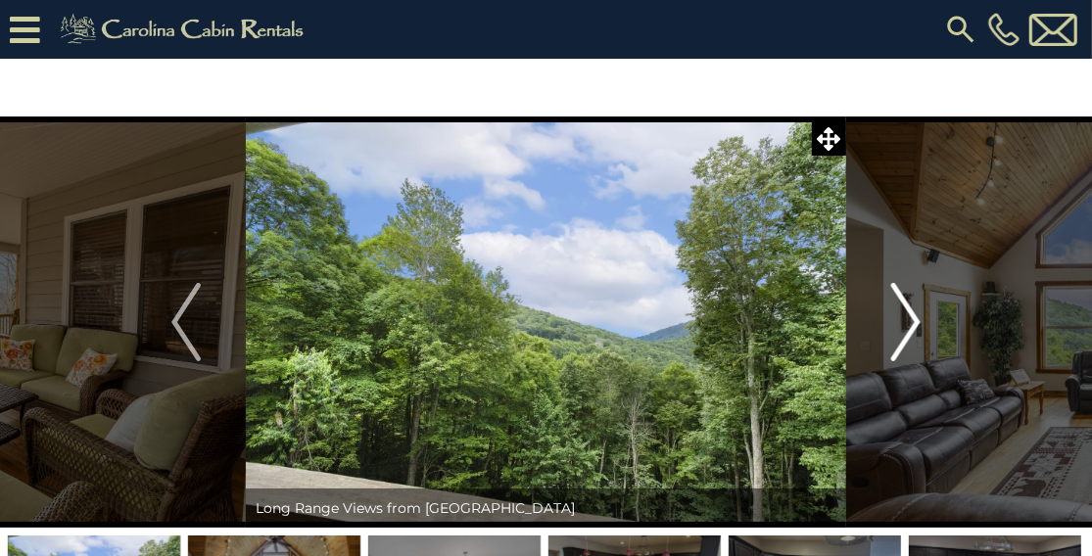
click at [918, 327] on img "Next" at bounding box center [905, 322] width 29 height 78
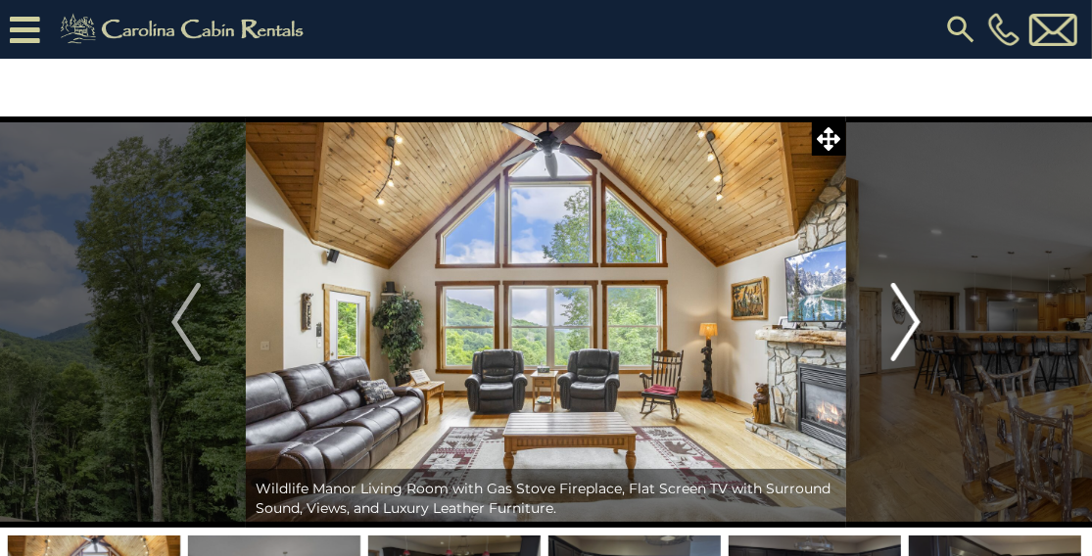
click at [918, 327] on img "Next" at bounding box center [905, 322] width 29 height 78
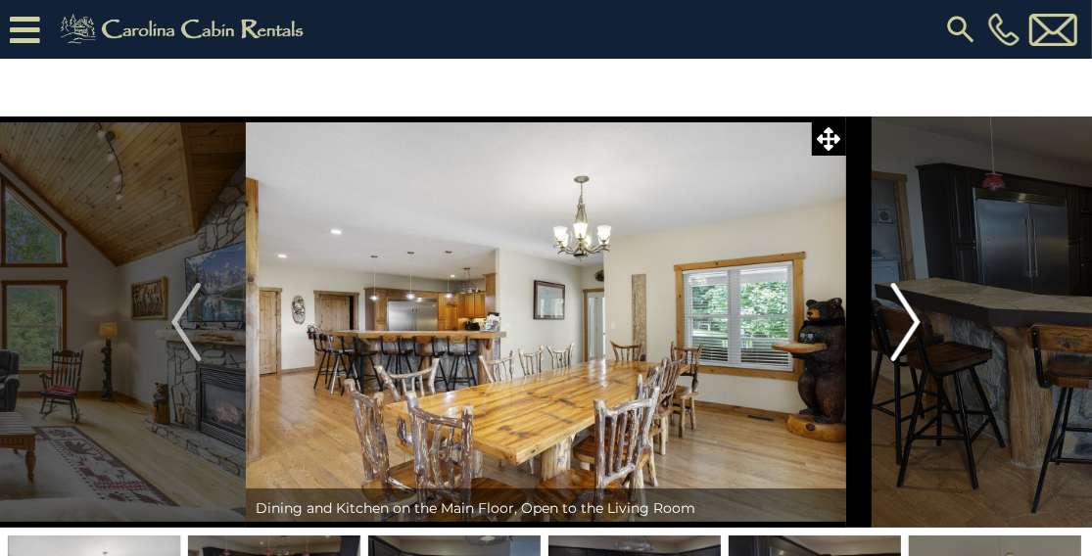
click at [910, 331] on img "Next" at bounding box center [905, 322] width 29 height 78
